Goal: Task Accomplishment & Management: Use online tool/utility

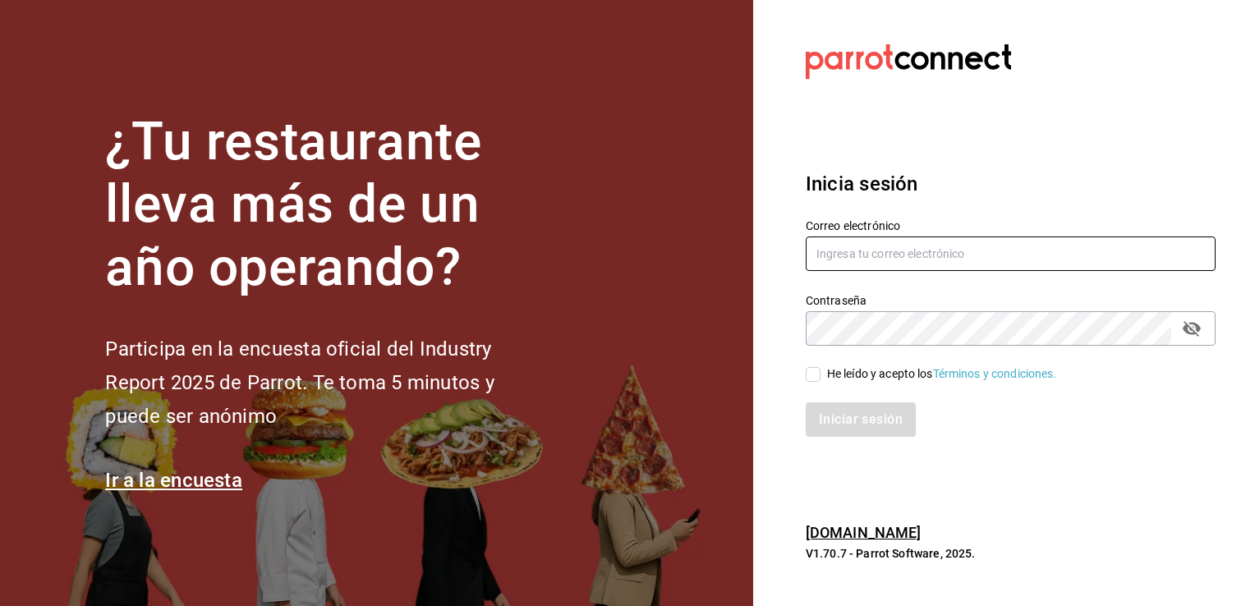
drag, startPoint x: 807, startPoint y: 261, endPoint x: 817, endPoint y: 248, distance: 16.9
click at [817, 248] on input "text" at bounding box center [1011, 254] width 410 height 34
type input "s"
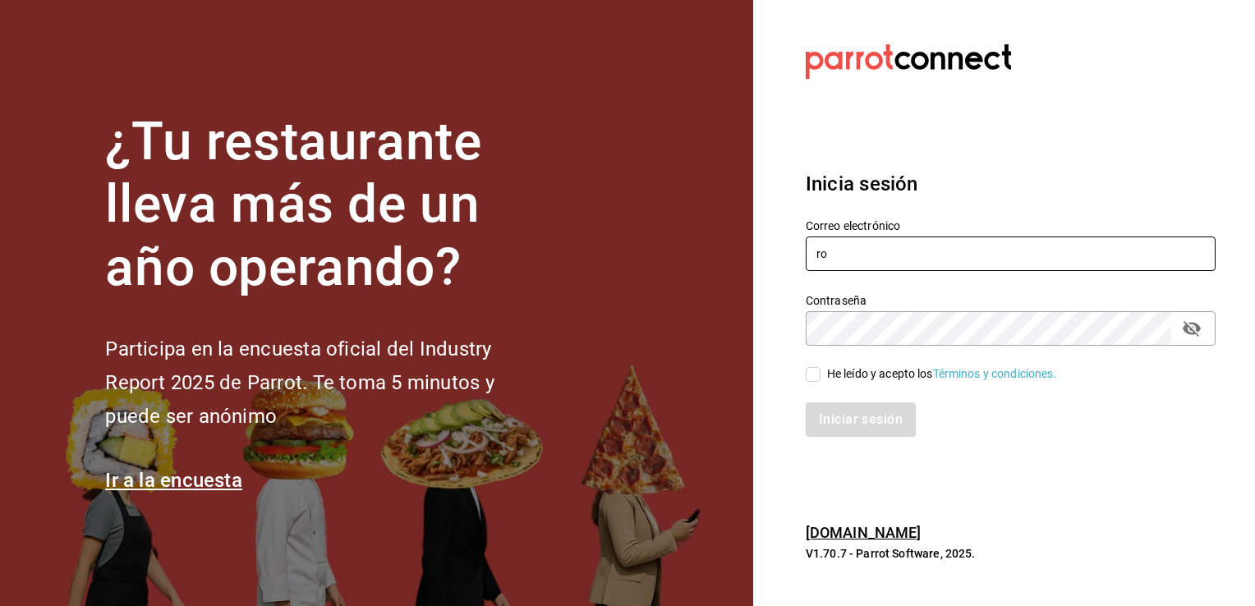
type input "r"
type input "S"
type input "[PERSON_NAME][EMAIL_ADDRESS][PERSON_NAME][DOMAIN_NAME]"
click at [707, 259] on section "¿Tu restaurante lleva más de un año operando? Participa en la encuesta oficial …" at bounding box center [376, 303] width 753 height 606
click at [817, 373] on input "He leído y acepto los Términos y condiciones." at bounding box center [813, 374] width 15 height 15
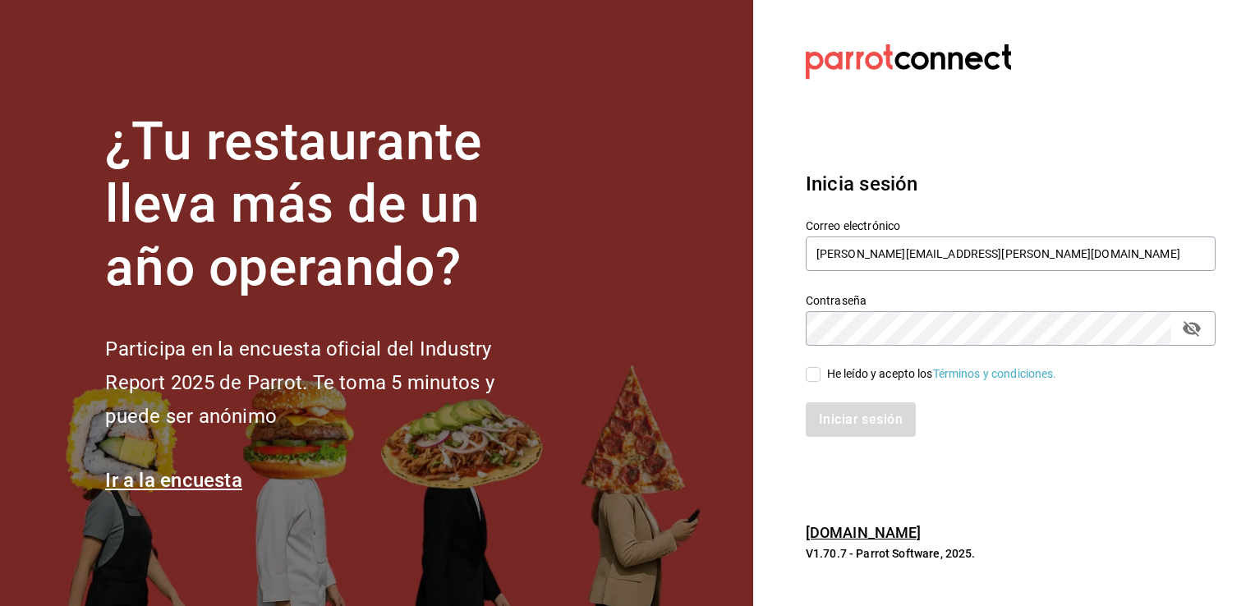
checkbox input "true"
click at [1193, 334] on icon "passwordField" at bounding box center [1192, 329] width 20 height 20
click at [874, 418] on button "Iniciar sesión" at bounding box center [862, 419] width 112 height 34
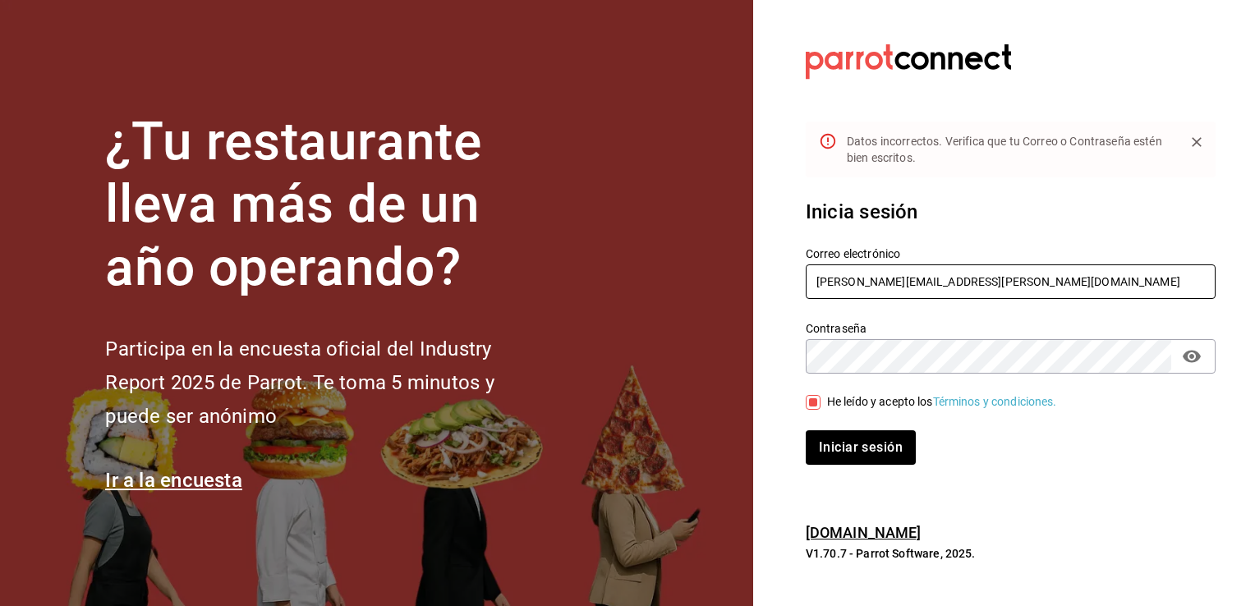
click at [948, 281] on input "[PERSON_NAME][EMAIL_ADDRESS][PERSON_NAME][DOMAIN_NAME]" at bounding box center [1011, 281] width 410 height 34
type input "[PERSON_NAME][EMAIL_ADDRESS][PERSON_NAME][DOMAIN_NAME]"
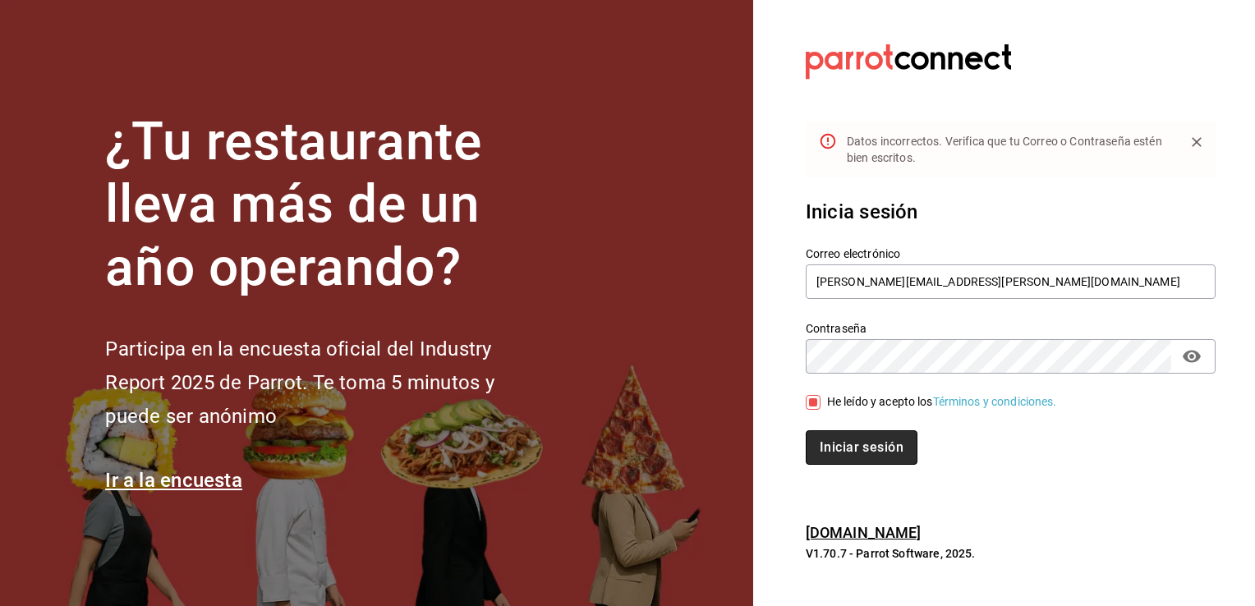
click at [861, 459] on button "Iniciar sesión" at bounding box center [862, 447] width 112 height 34
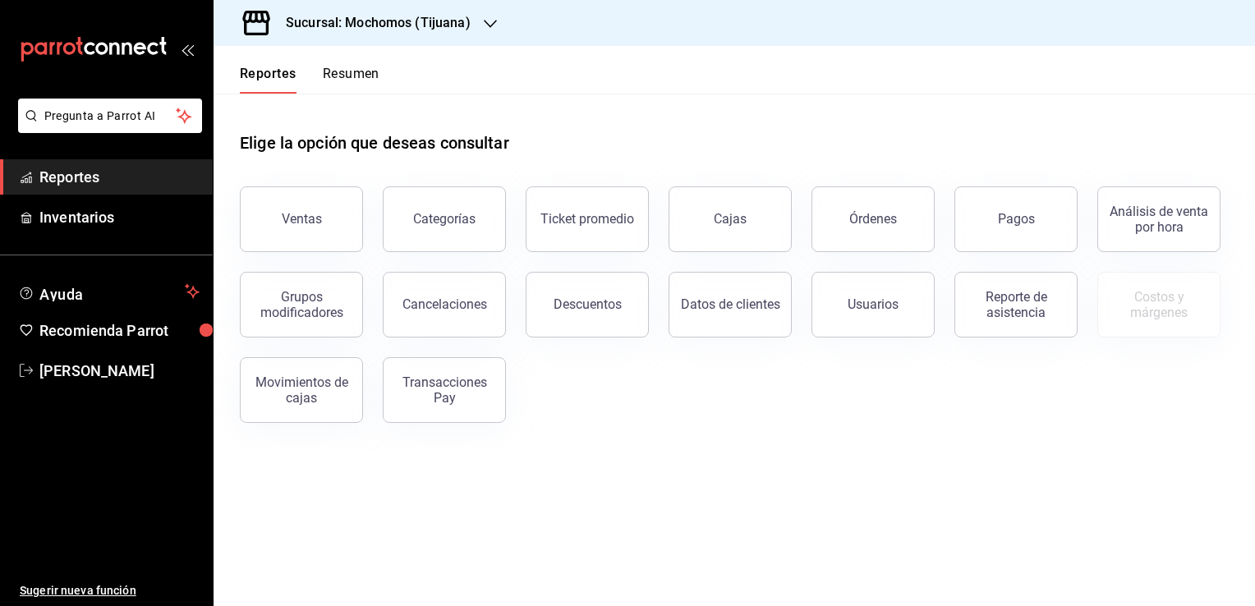
click at [484, 31] on div at bounding box center [490, 23] width 13 height 17
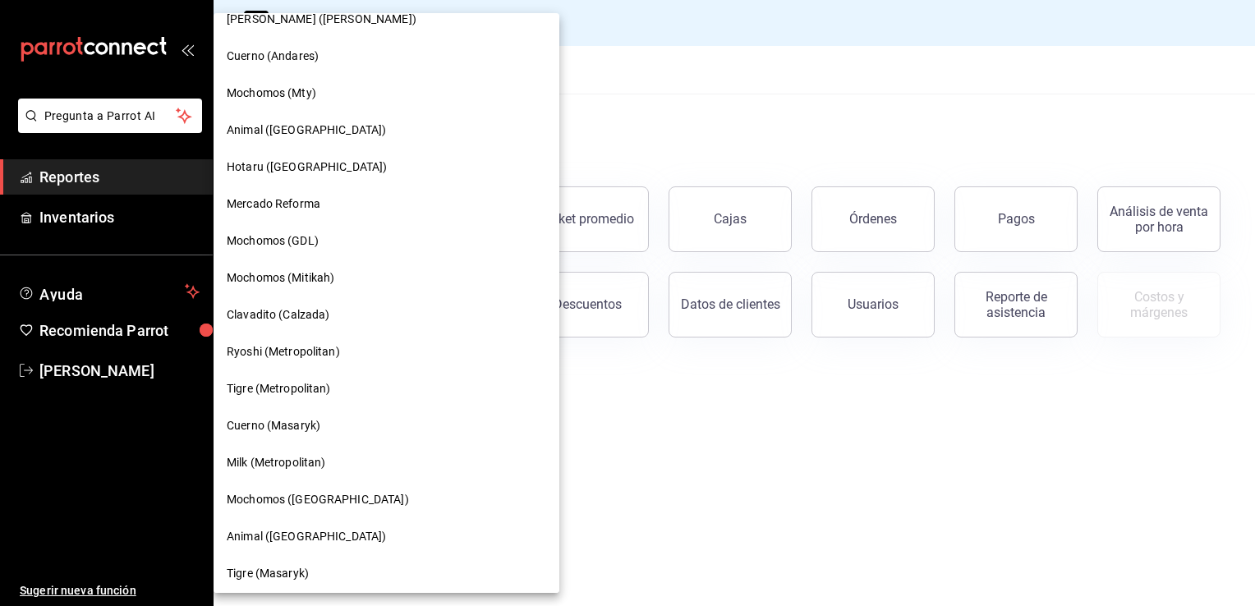
scroll to position [911, 0]
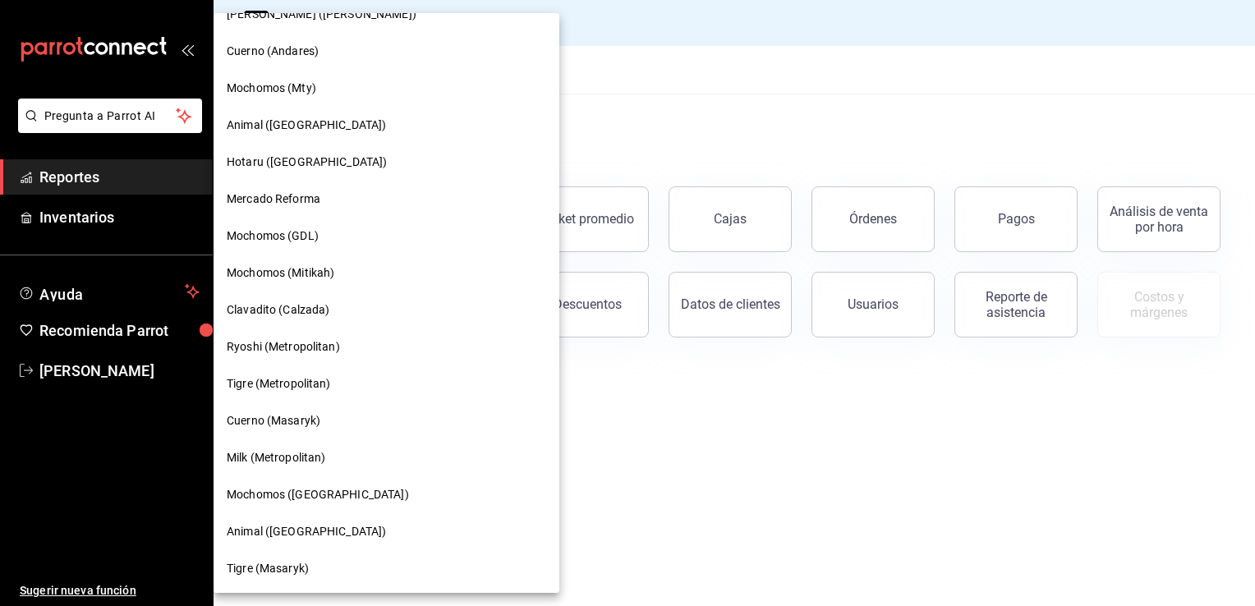
click at [396, 495] on div "Mochomos (Cancun)" at bounding box center [386, 494] width 319 height 17
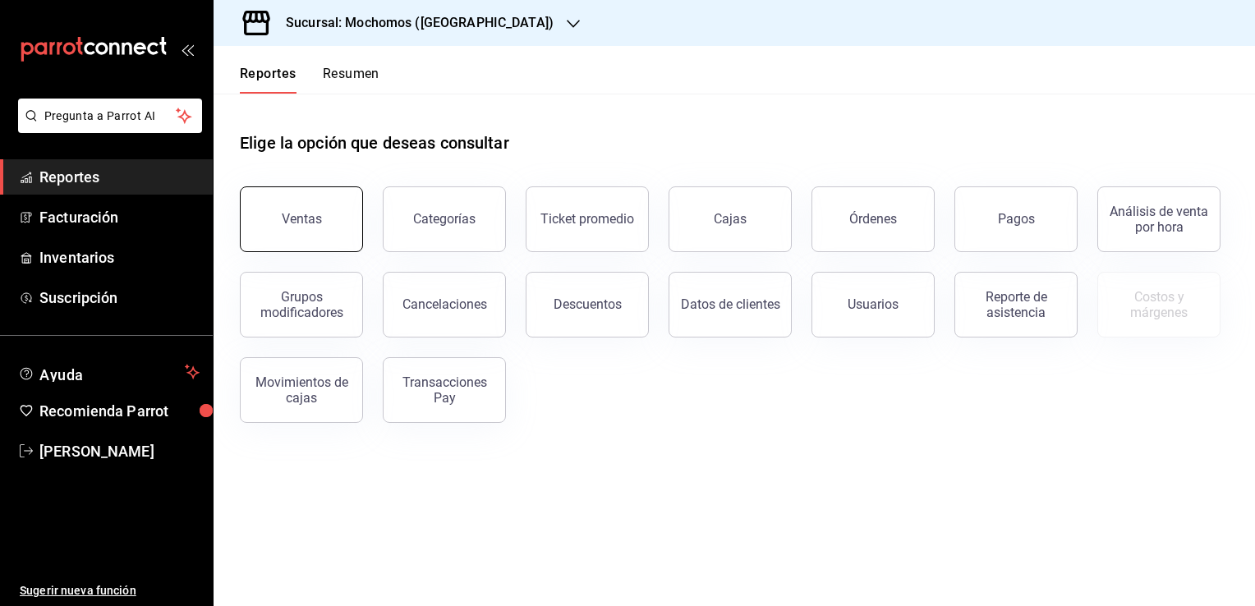
click at [348, 238] on button "Ventas" at bounding box center [301, 219] width 123 height 66
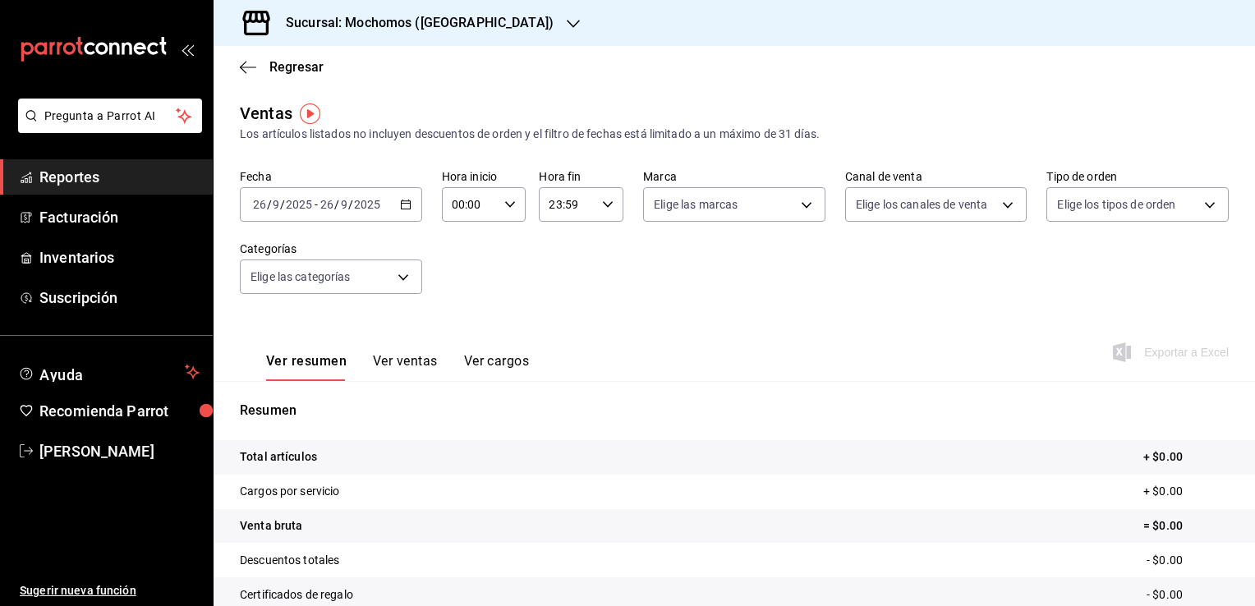
click at [404, 211] on div "2025-09-26 26 / 9 / 2025 - 2025-09-26 26 / 9 / 2025" at bounding box center [331, 204] width 182 height 34
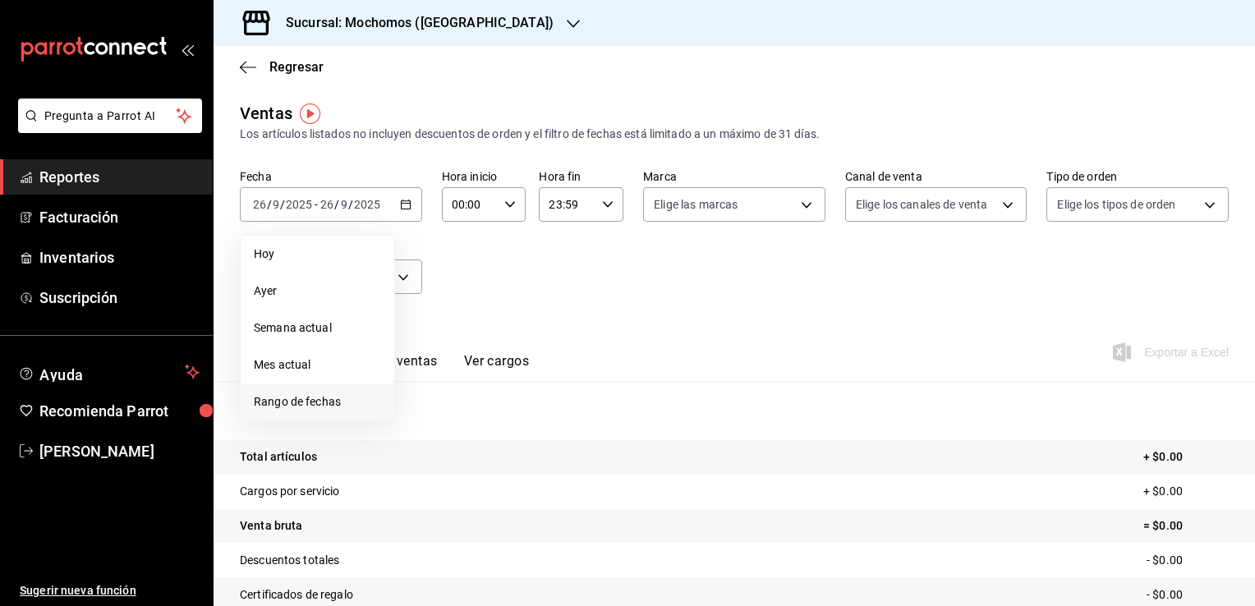
click at [335, 391] on li "Rango de fechas" at bounding box center [318, 402] width 154 height 37
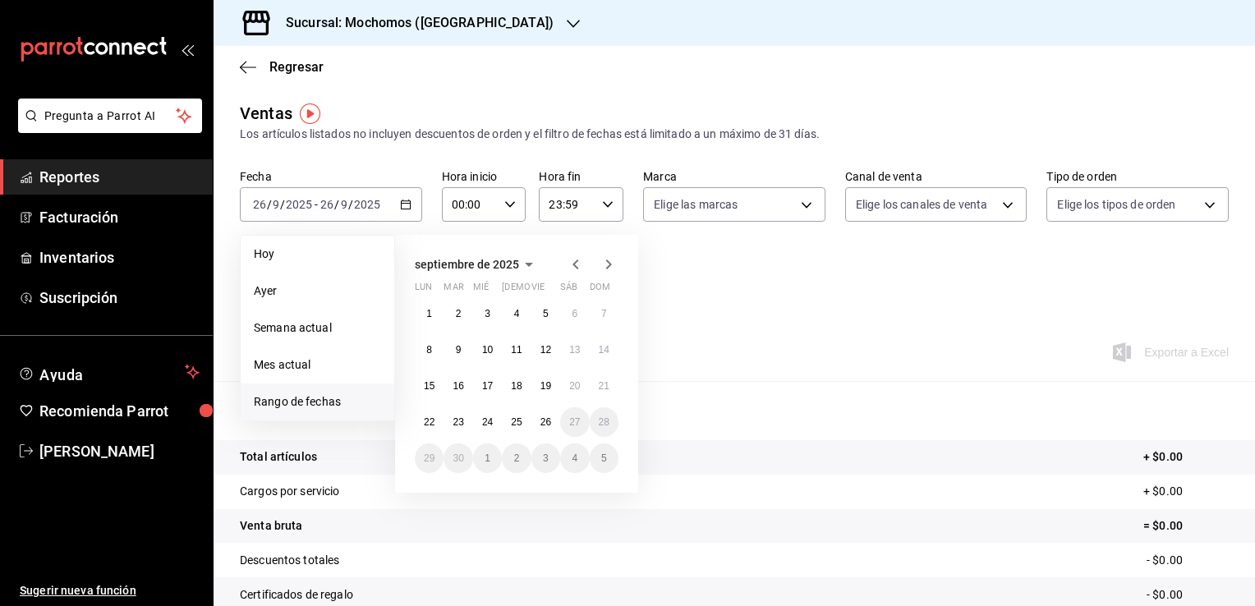
click at [577, 261] on icon "button" at bounding box center [575, 265] width 6 height 10
click at [607, 265] on icon "button" at bounding box center [609, 265] width 20 height 20
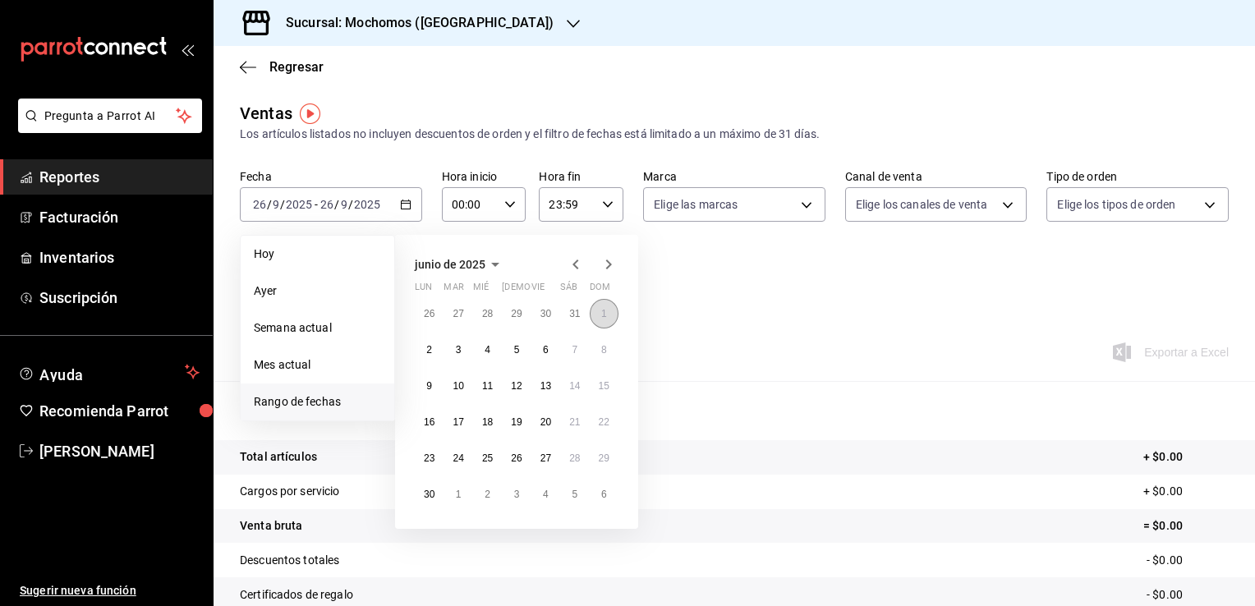
click at [602, 313] on abbr "1" at bounding box center [604, 313] width 6 height 11
click at [458, 499] on abbr "1" at bounding box center [459, 494] width 6 height 11
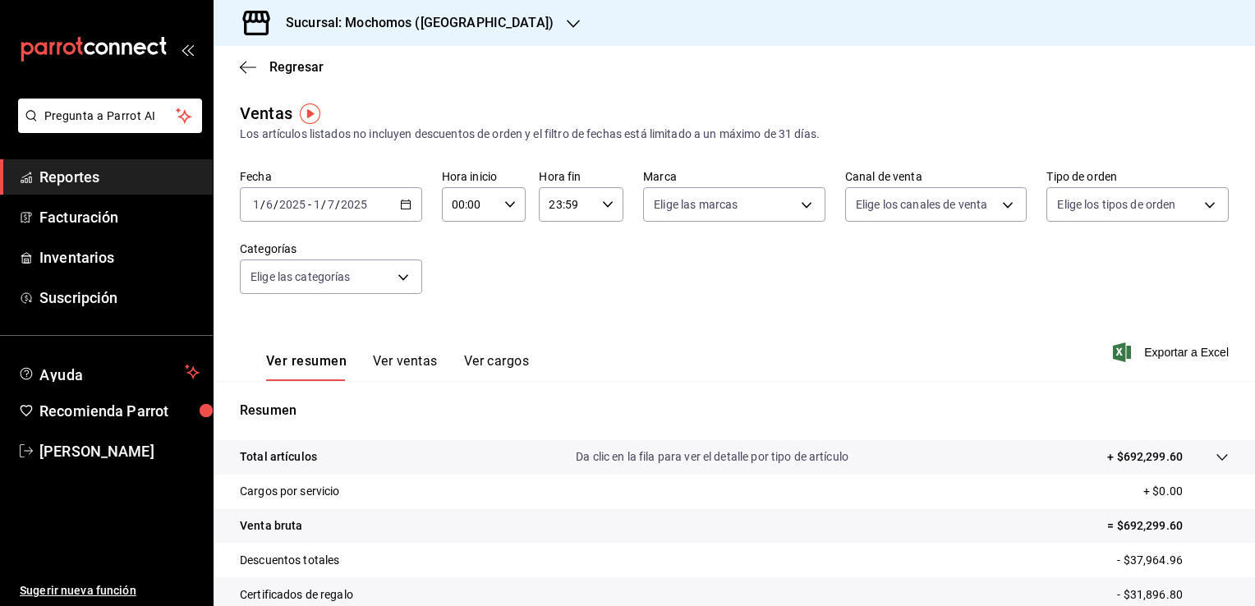
click at [509, 212] on div "00:00 Hora inicio" at bounding box center [484, 204] width 85 height 34
click at [453, 278] on span "05" at bounding box center [461, 279] width 16 height 13
type input "05:00"
click at [604, 211] on div at bounding box center [627, 303] width 1255 height 606
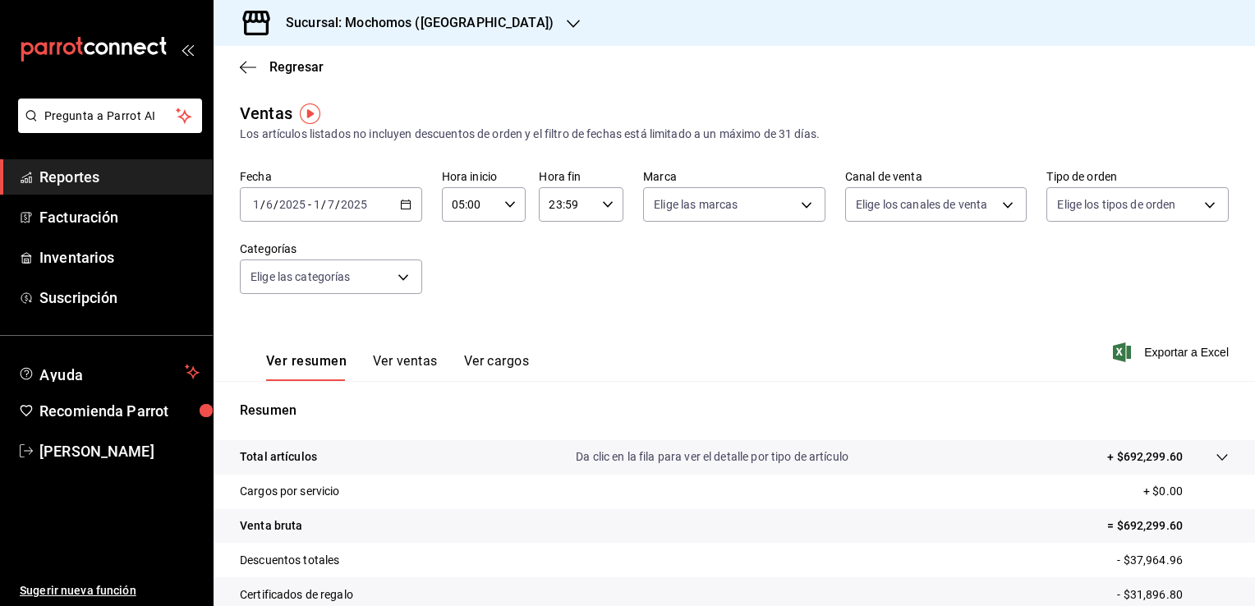
click at [604, 211] on div "23:59 Hora fin" at bounding box center [581, 204] width 85 height 34
click at [565, 237] on button "04" at bounding box center [556, 230] width 35 height 33
type input "04:59"
click at [825, 465] on div at bounding box center [627, 303] width 1255 height 606
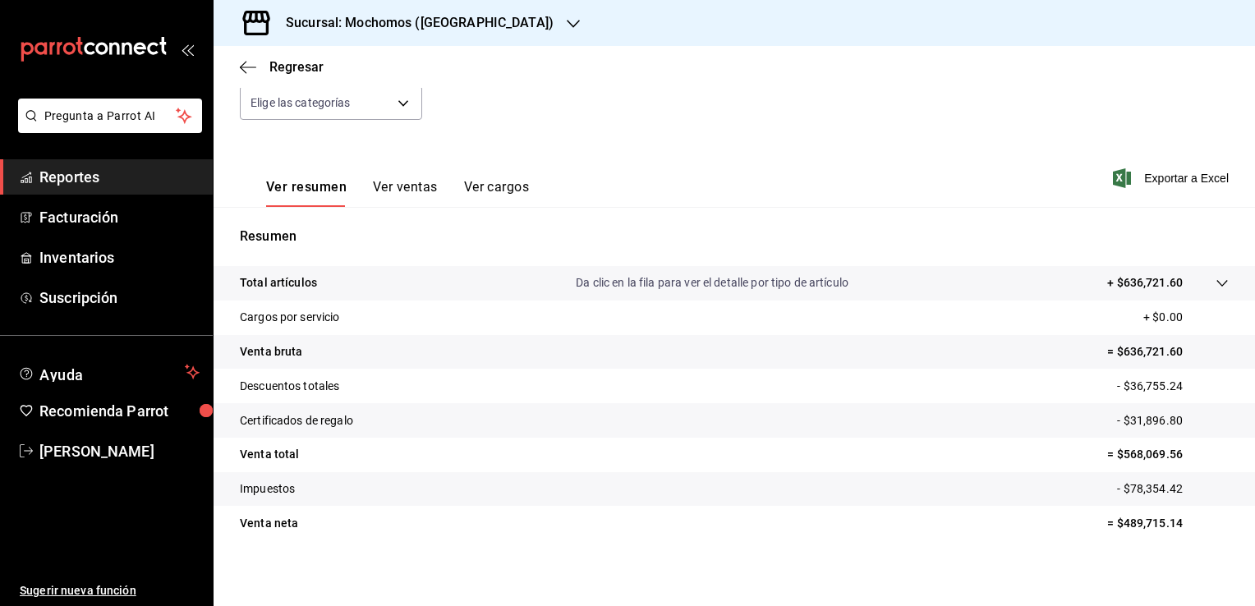
scroll to position [181, 0]
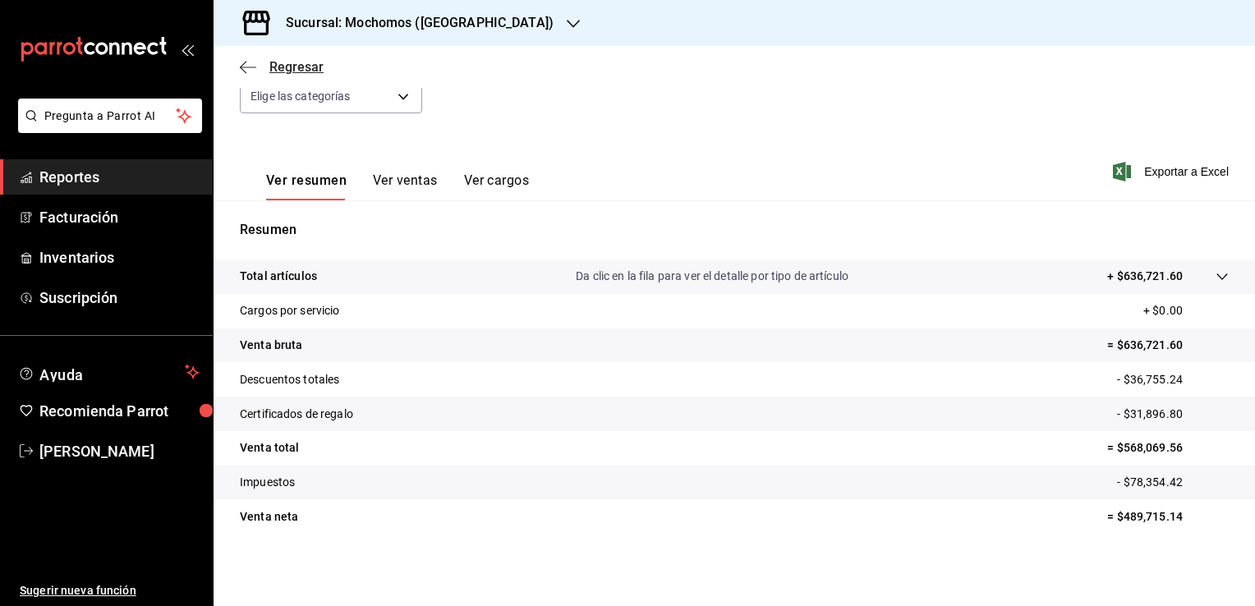
click at [252, 67] on icon "button" at bounding box center [248, 67] width 16 height 1
